Goal: Transaction & Acquisition: Subscribe to service/newsletter

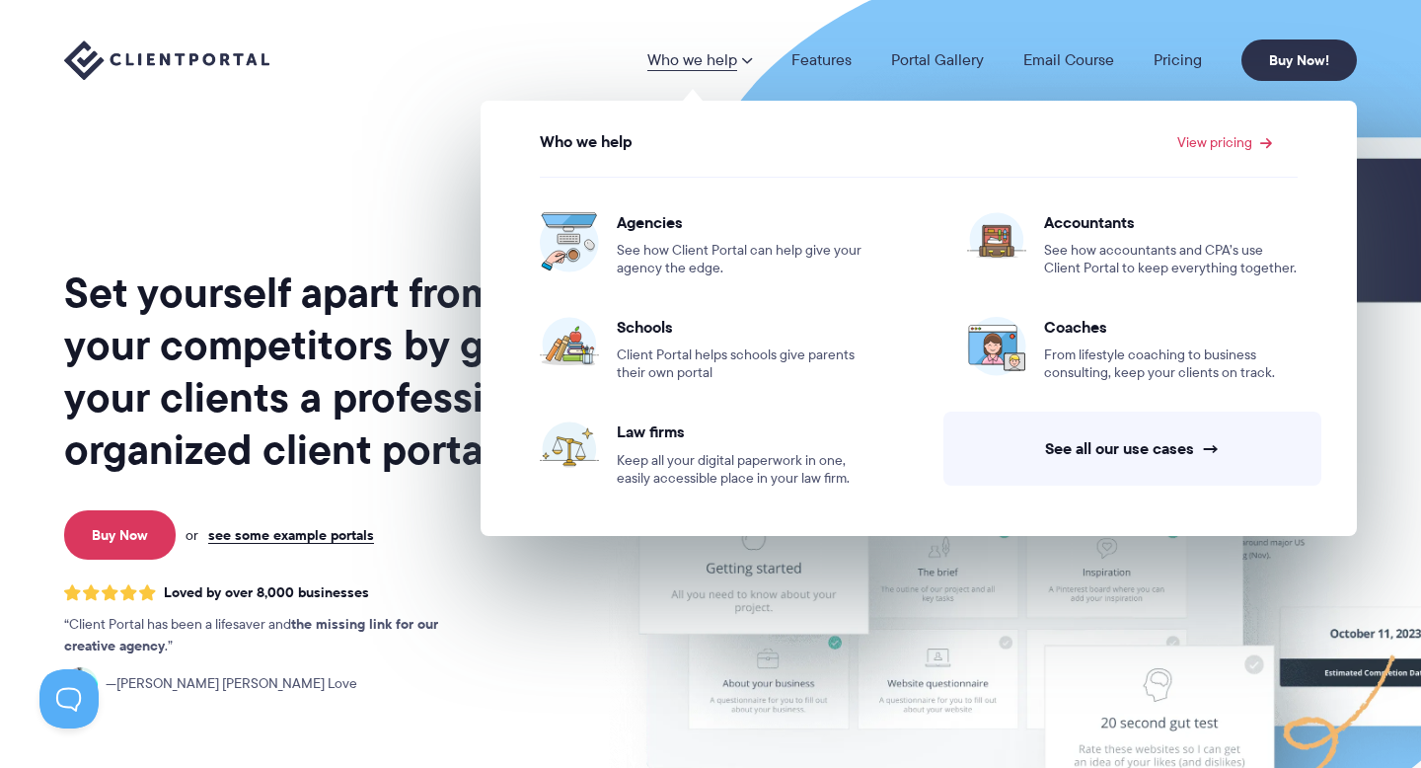
click at [386, 141] on div "Set yourself apart from your competitors by giving your clients a professional,…" at bounding box center [322, 489] width 517 height 947
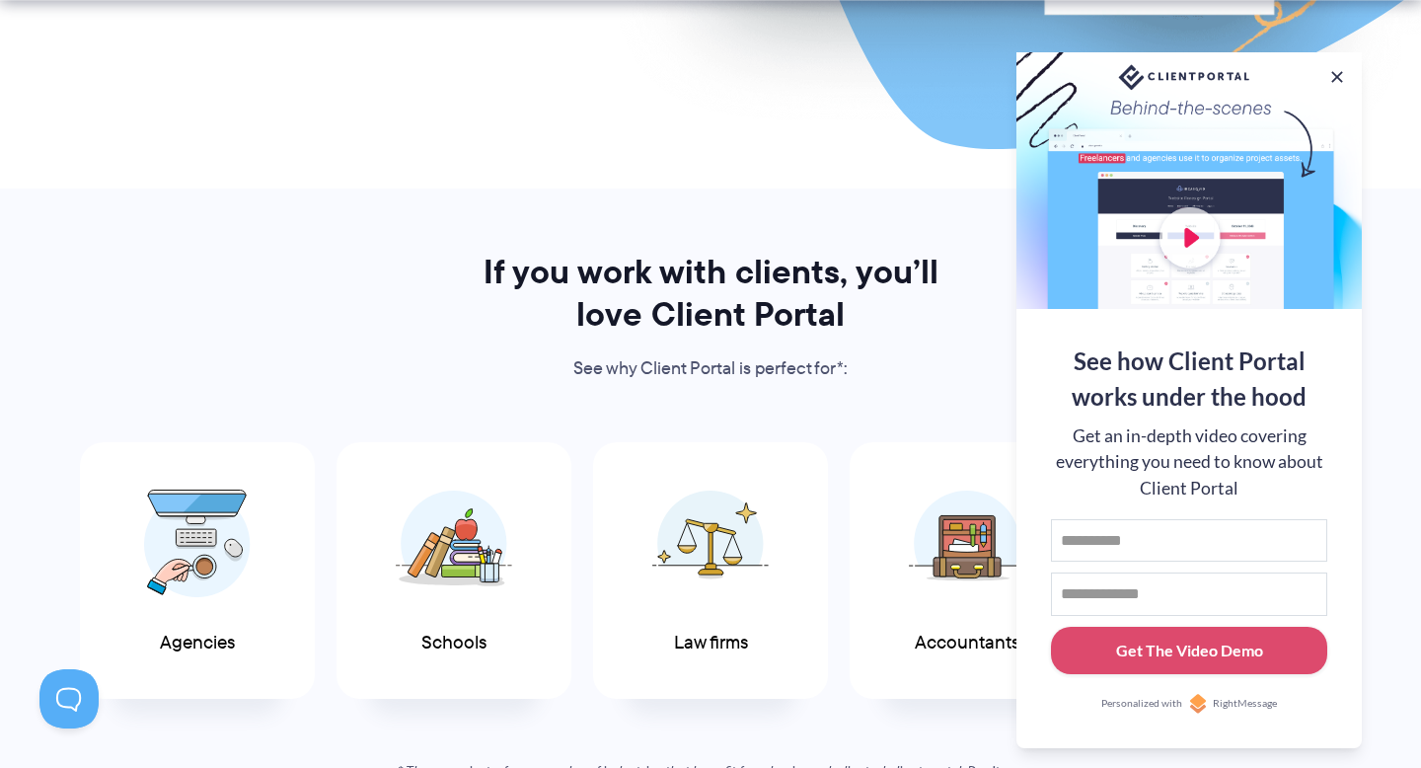
scroll to position [782, 0]
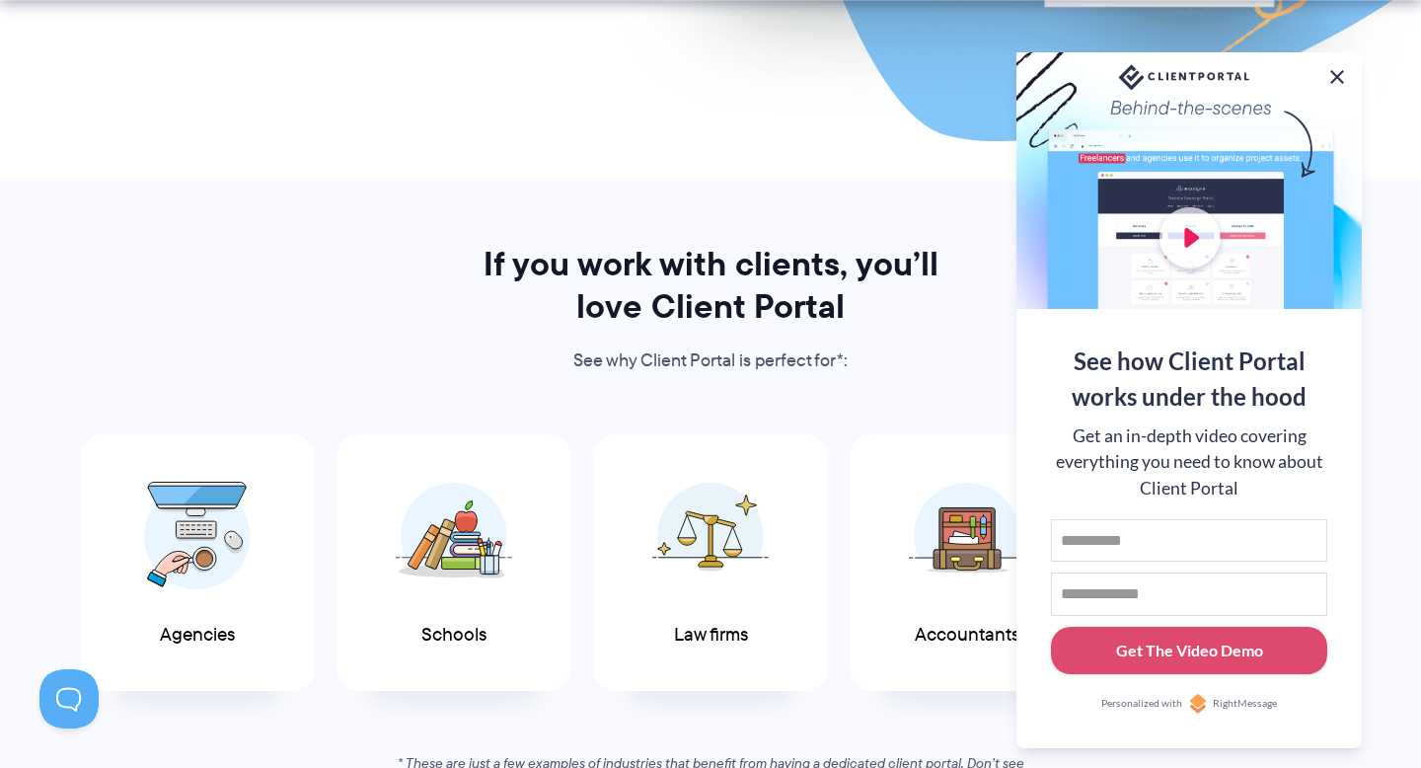
click at [1342, 74] on button at bounding box center [1338, 77] width 24 height 24
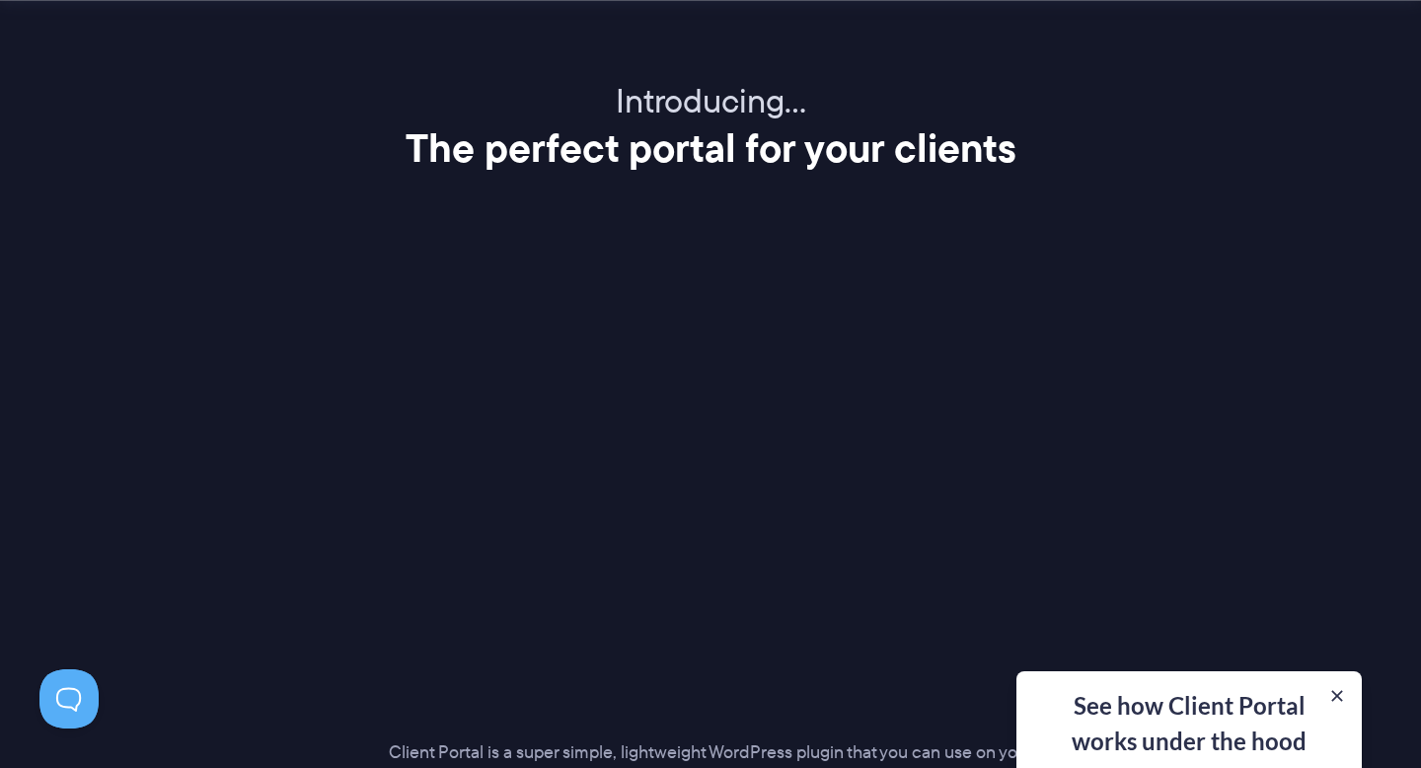
scroll to position [2430, 0]
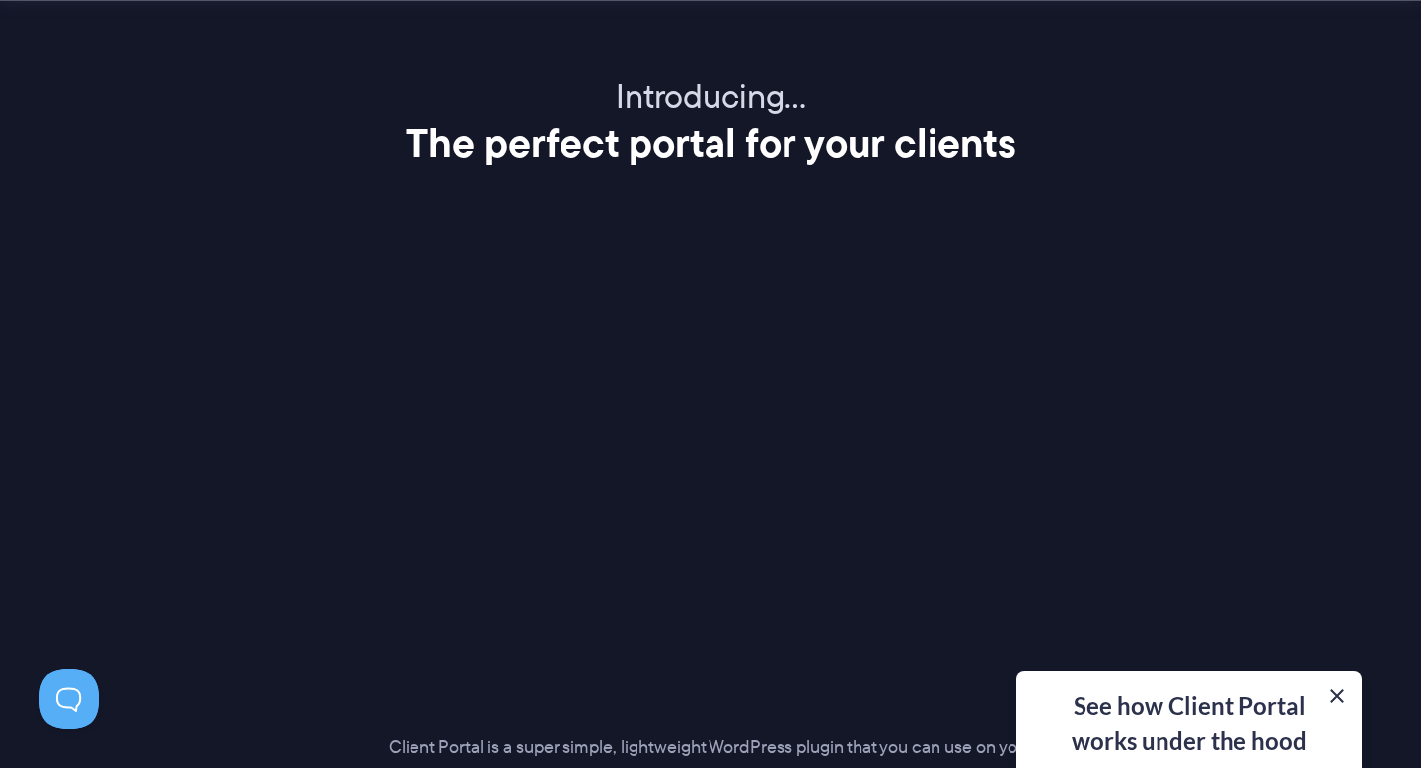
click at [1340, 695] on button at bounding box center [1338, 696] width 24 height 24
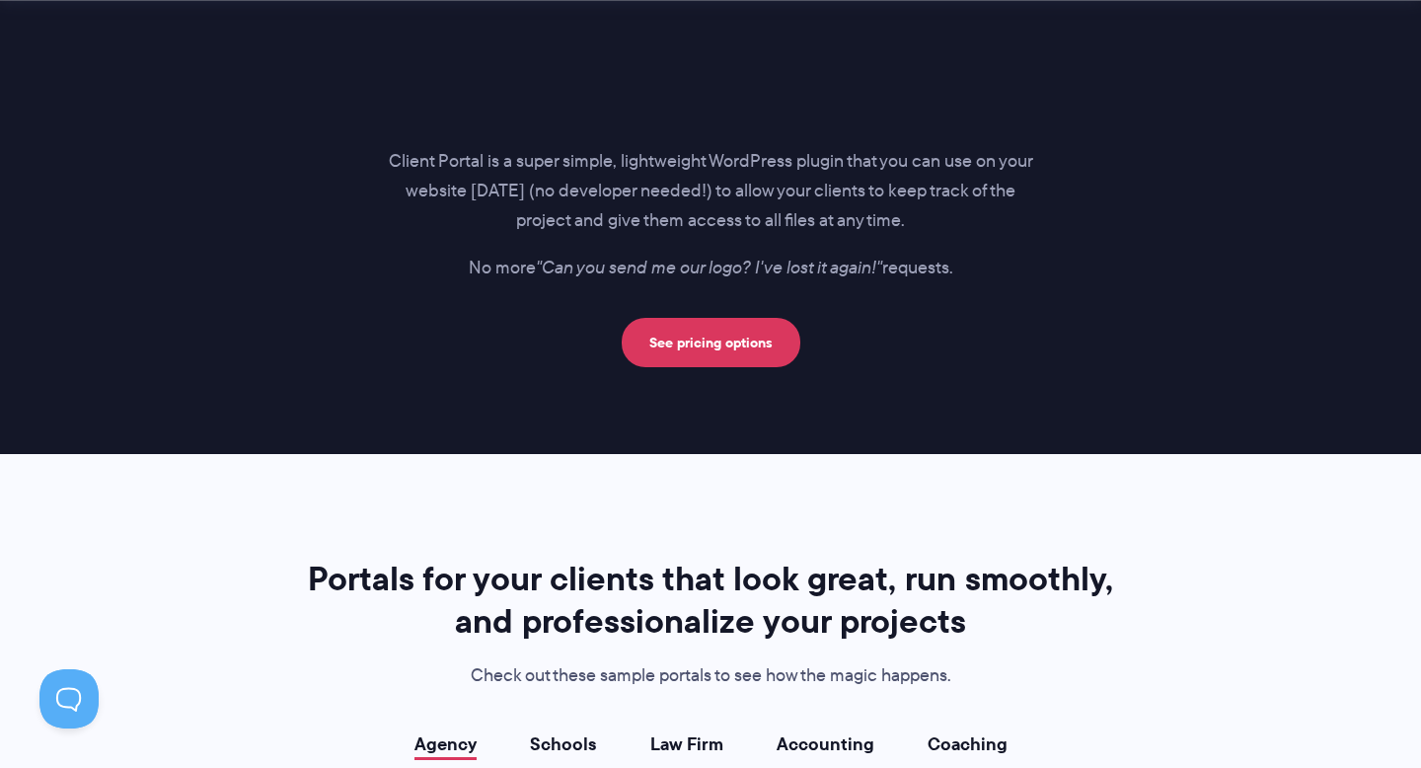
scroll to position [3048, 0]
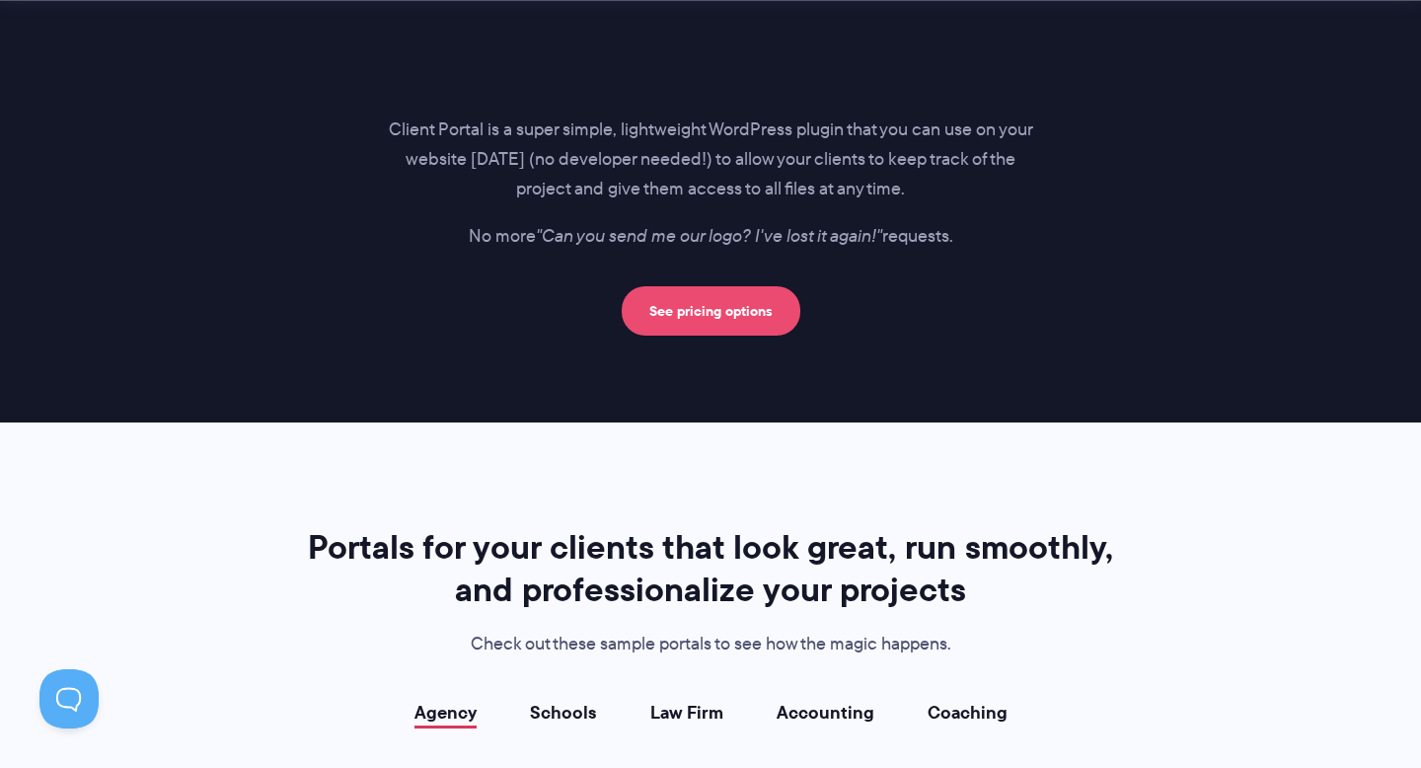
click at [710, 318] on link "See pricing options" at bounding box center [711, 310] width 179 height 49
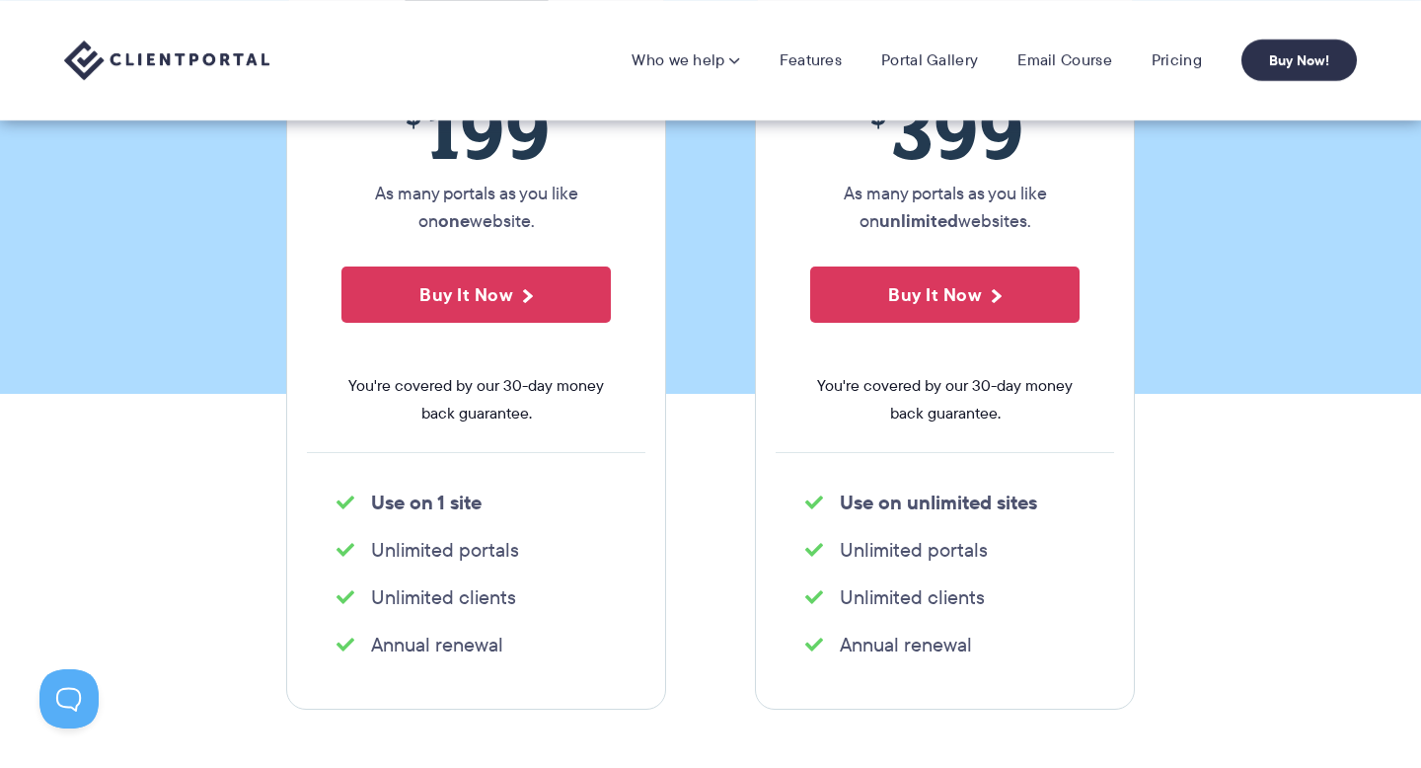
scroll to position [370, 0]
